Goal: Find specific page/section: Find specific page/section

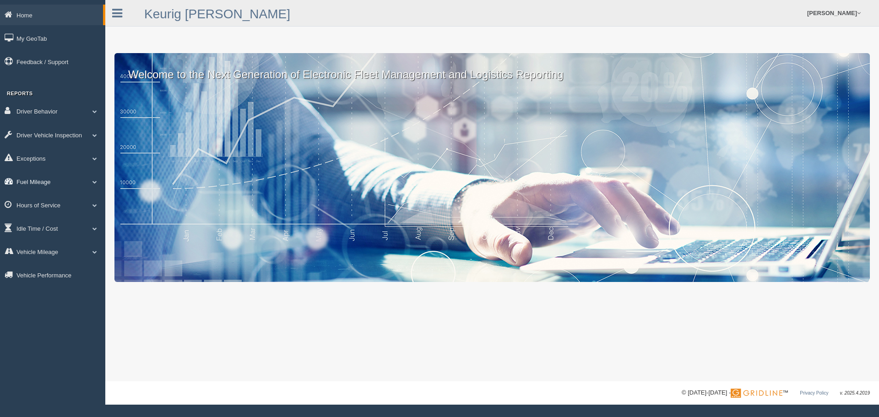
click at [41, 181] on link "Fuel Mileage" at bounding box center [52, 181] width 105 height 21
click at [48, 214] on link "Fuel Mileage" at bounding box center [59, 219] width 87 height 16
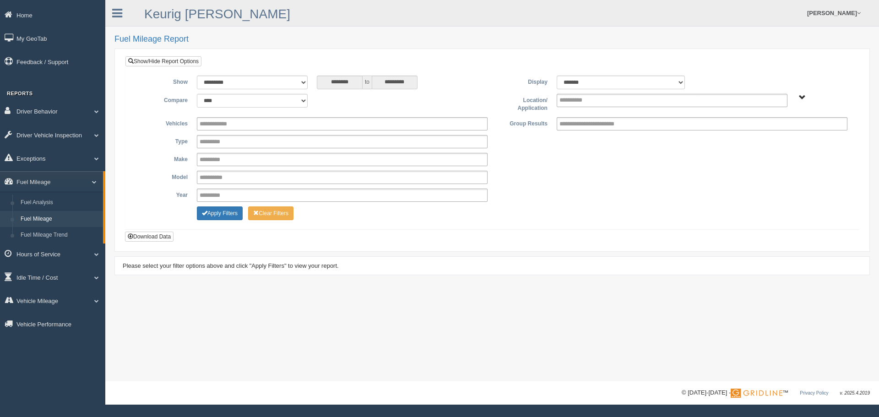
click at [801, 97] on span "Northlake - OTR" at bounding box center [802, 97] width 7 height 7
click at [771, 131] on button "Northlake - OTR" at bounding box center [771, 130] width 45 height 10
click at [226, 213] on button "Apply Filters" at bounding box center [220, 213] width 46 height 14
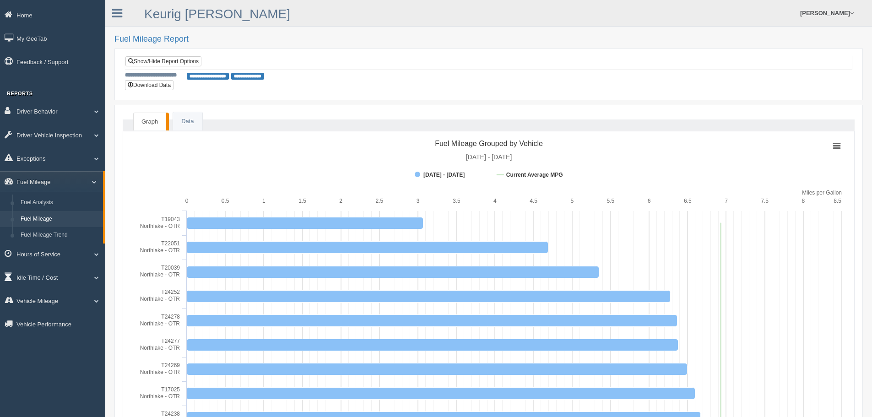
click at [34, 277] on link "Idle Time / Cost" at bounding box center [52, 277] width 105 height 21
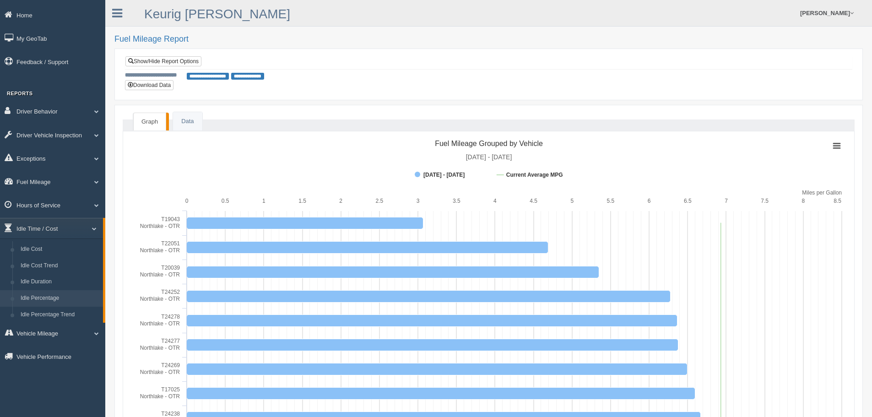
click at [38, 295] on link "Idle Percentage" at bounding box center [59, 298] width 87 height 16
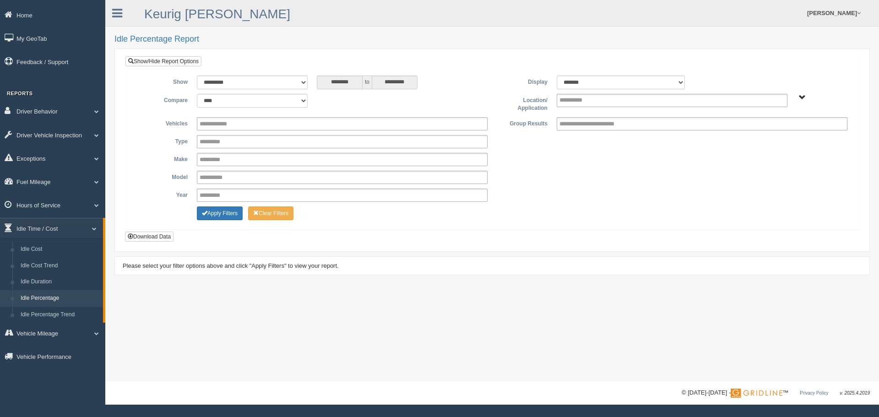
click at [802, 98] on span "Northlake - OTR" at bounding box center [802, 97] width 7 height 7
click at [783, 130] on button "Northlake - OTR" at bounding box center [771, 130] width 45 height 10
click at [219, 217] on button "Apply Filters" at bounding box center [220, 213] width 46 height 14
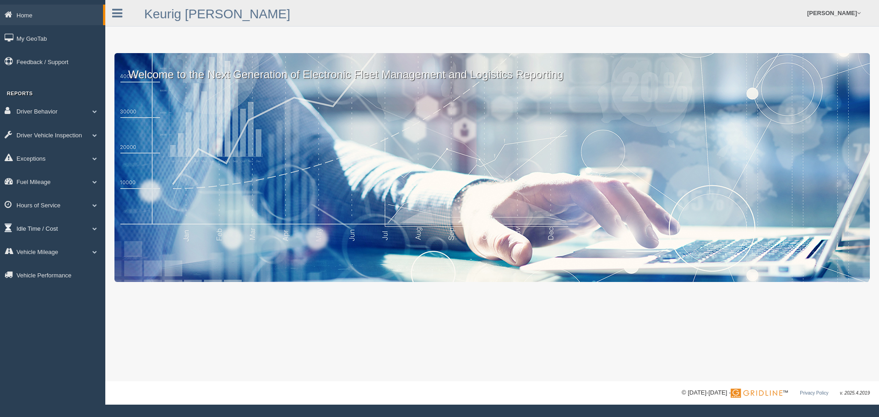
click at [38, 228] on link "Idle Time / Cost" at bounding box center [52, 228] width 105 height 21
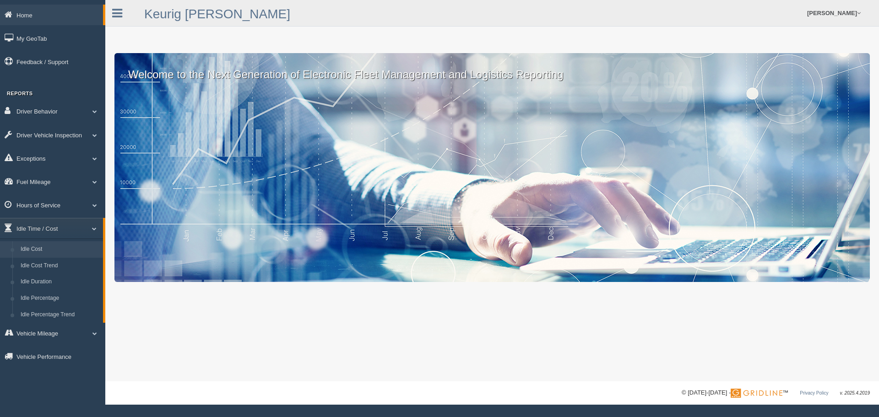
click at [41, 246] on link "Idle Cost" at bounding box center [59, 249] width 87 height 16
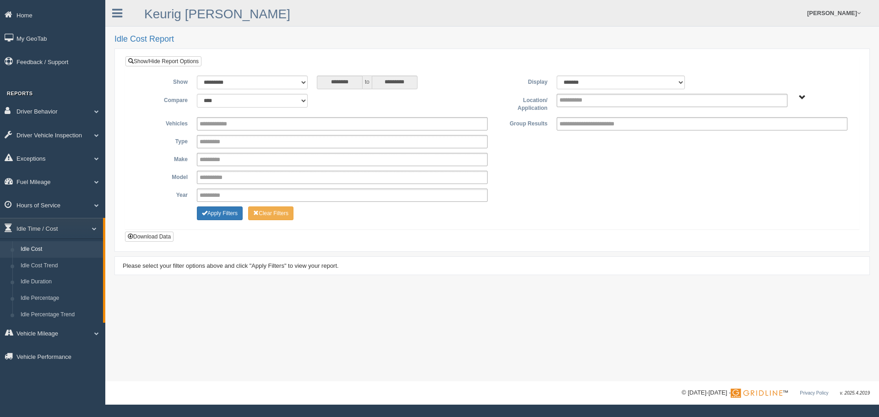
click at [801, 98] on span "Northlake - OTR" at bounding box center [802, 97] width 7 height 7
click at [775, 131] on button "Northlake - OTR" at bounding box center [771, 130] width 45 height 10
click at [617, 167] on div "**********" at bounding box center [492, 161] width 720 height 89
click at [227, 214] on button "Apply Filters" at bounding box center [220, 213] width 46 height 14
